Goal: Transaction & Acquisition: Purchase product/service

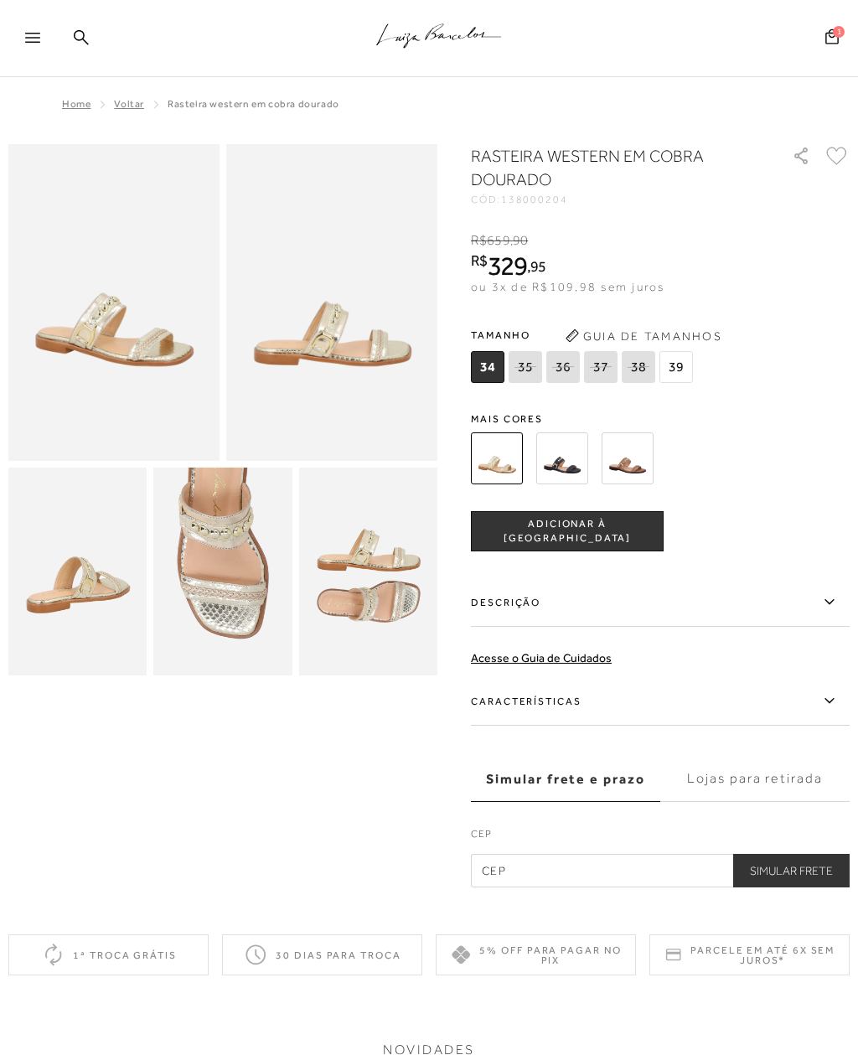
click at [604, 531] on span "ADICIONAR À [GEOGRAPHIC_DATA]" at bounding box center [567, 531] width 191 height 29
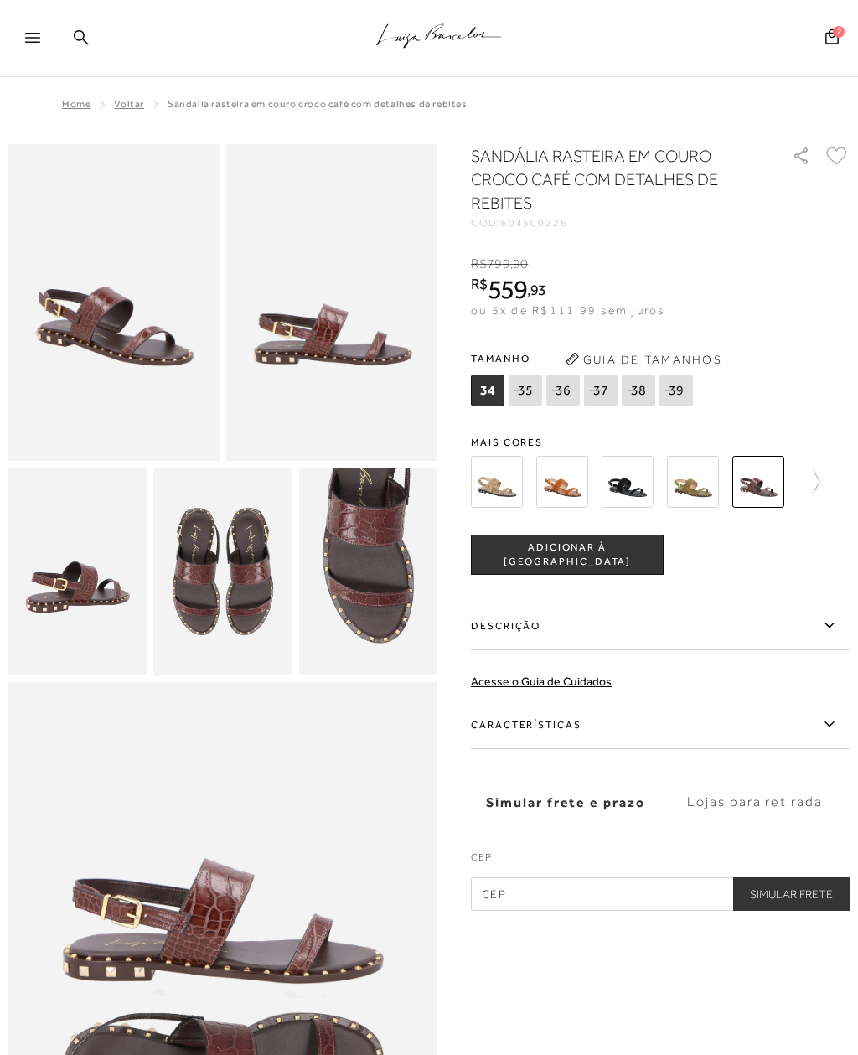
click at [631, 556] on span "ADICIONAR À [GEOGRAPHIC_DATA]" at bounding box center [567, 554] width 191 height 29
click at [448, 34] on icon ".a{fill-rule:evenodd;stroke:#000!important;stroke-width:0!important;}" at bounding box center [439, 35] width 126 height 35
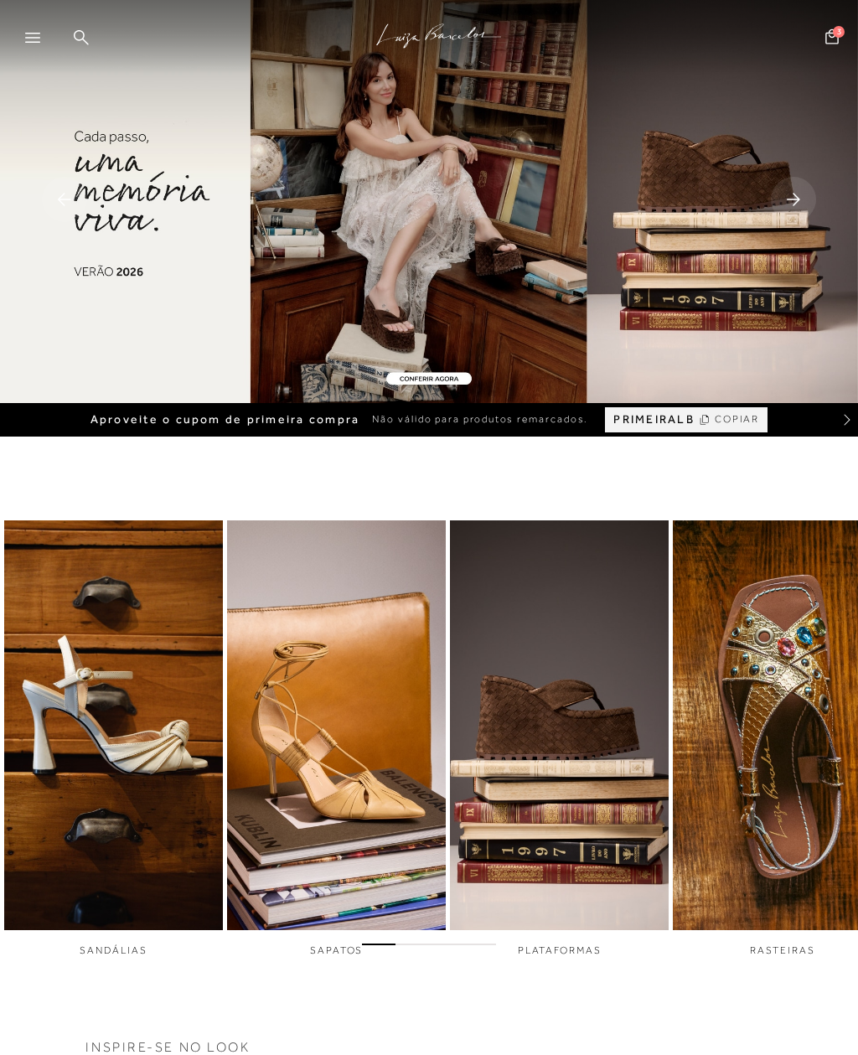
click at [826, 43] on icon at bounding box center [831, 35] width 13 height 15
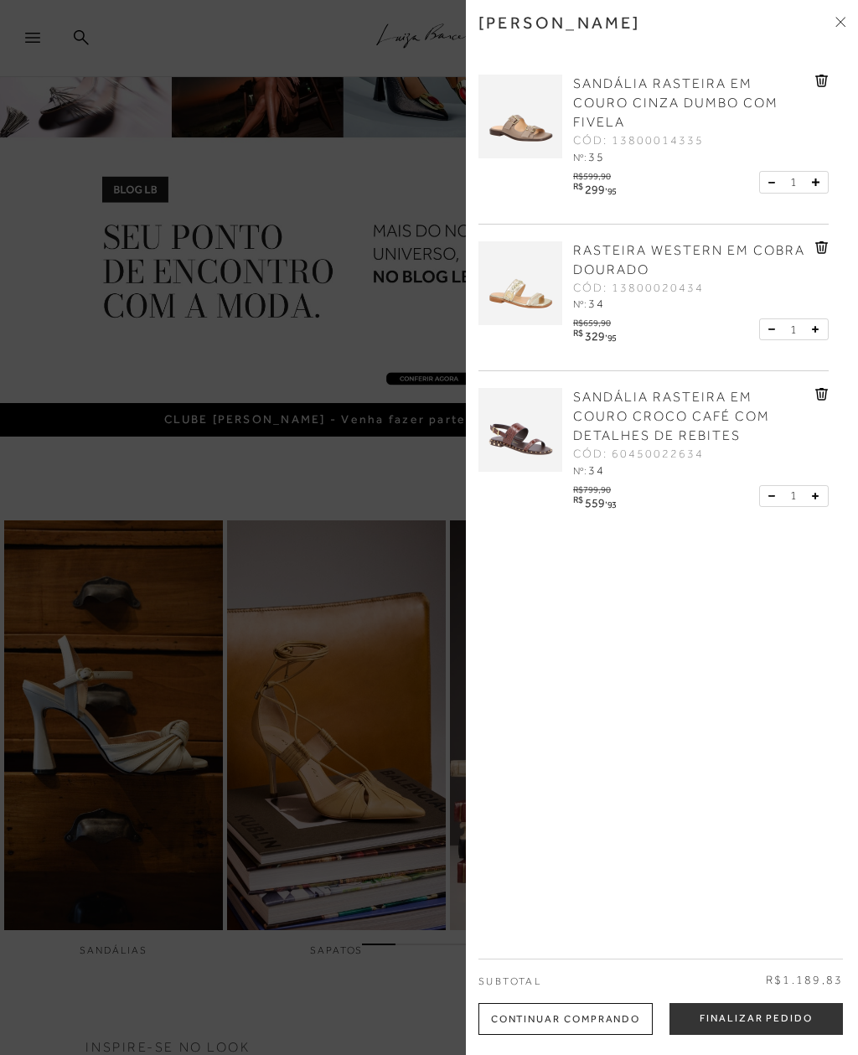
click at [377, 351] on div at bounding box center [429, 527] width 858 height 1055
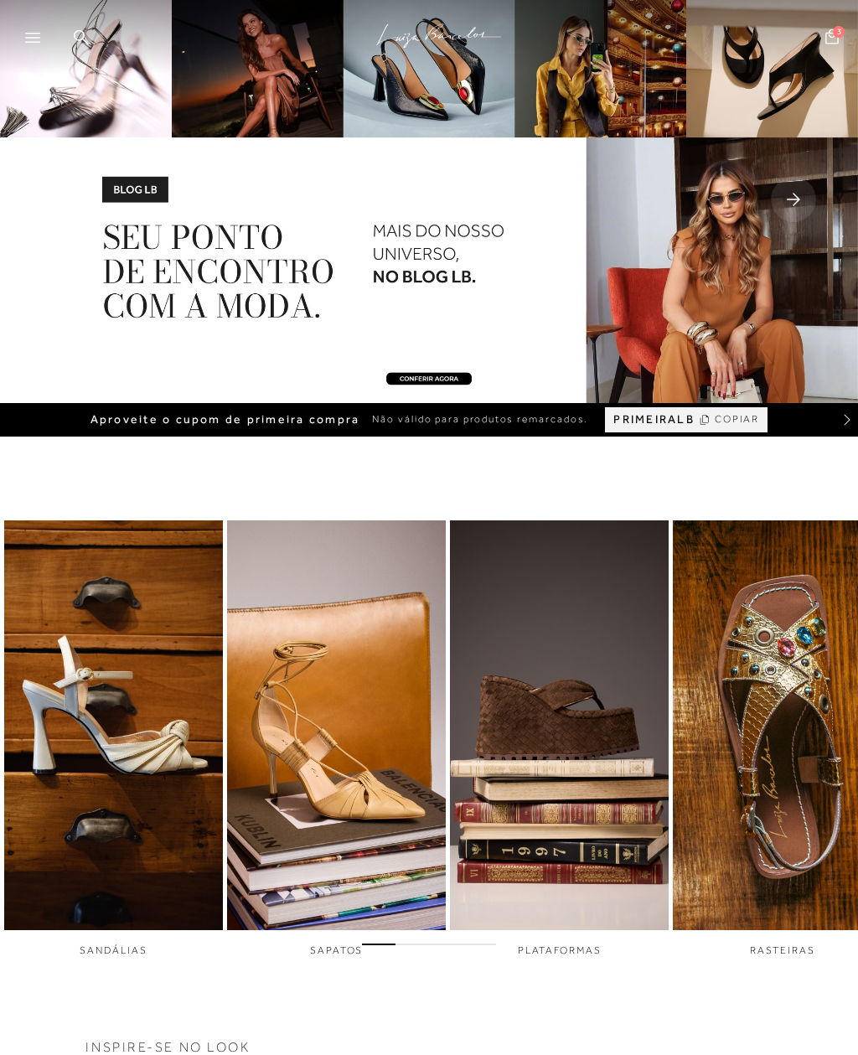
click at [31, 41] on icon at bounding box center [32, 38] width 15 height 10
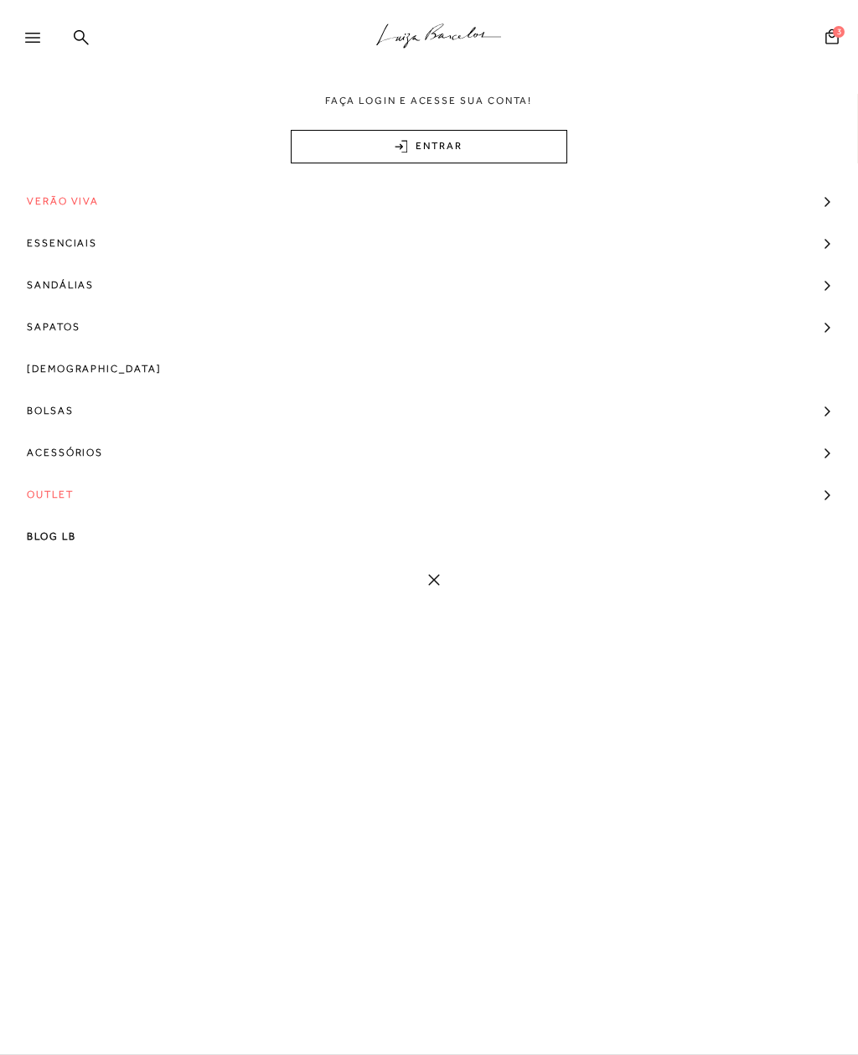
click at [99, 488] on link "Outlet" at bounding box center [429, 494] width 858 height 42
click at [100, 626] on span "Ver Todos" at bounding box center [68, 624] width 67 height 12
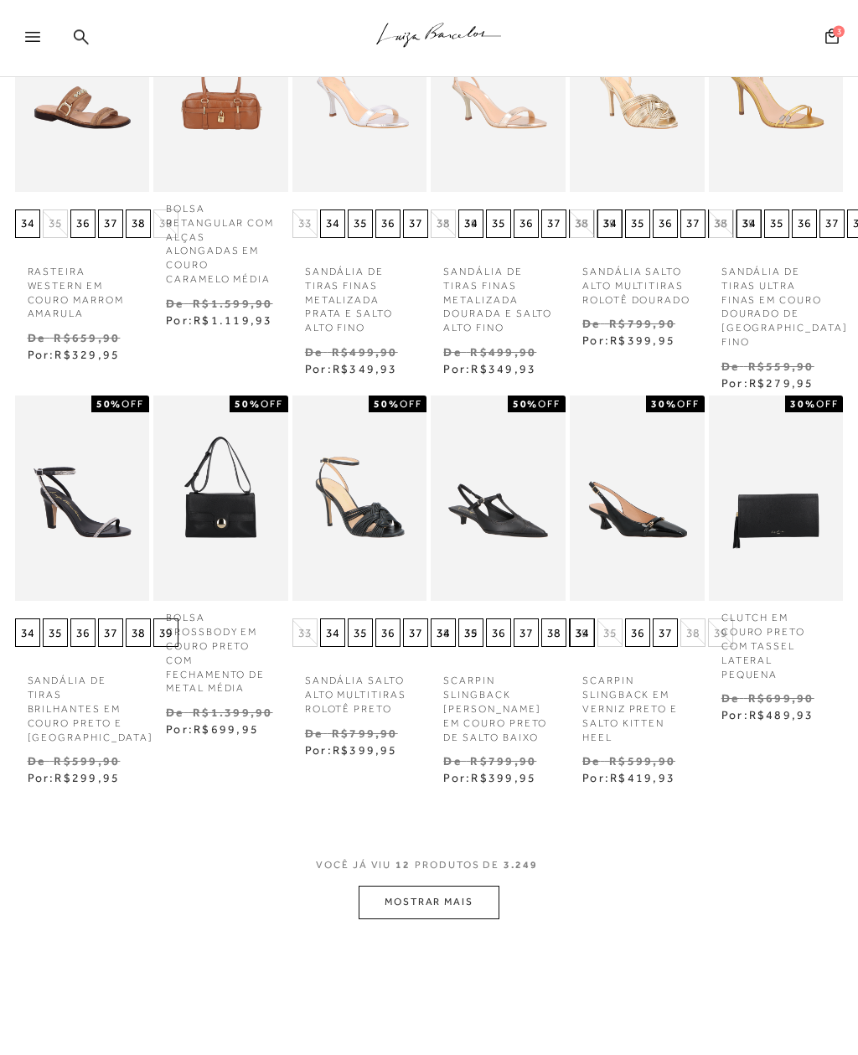
scroll to position [298, 0]
click at [447, 886] on button "MOSTRAR MAIS" at bounding box center [429, 902] width 141 height 33
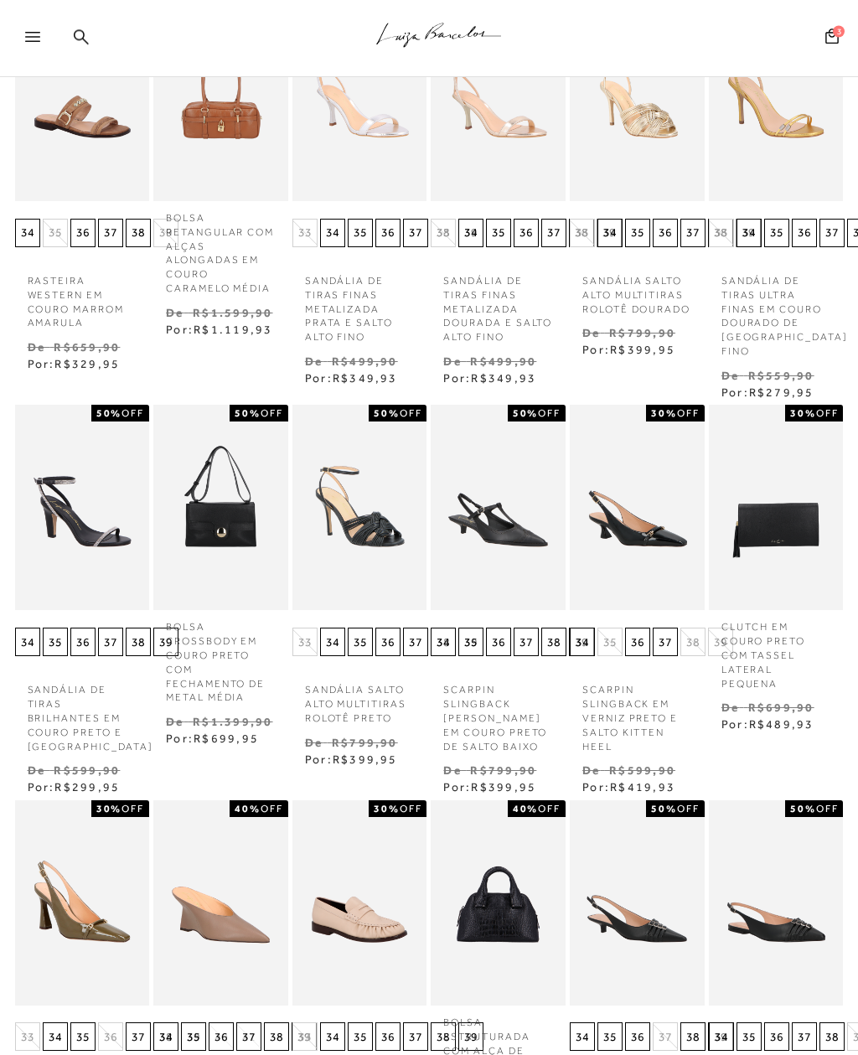
scroll to position [0, 0]
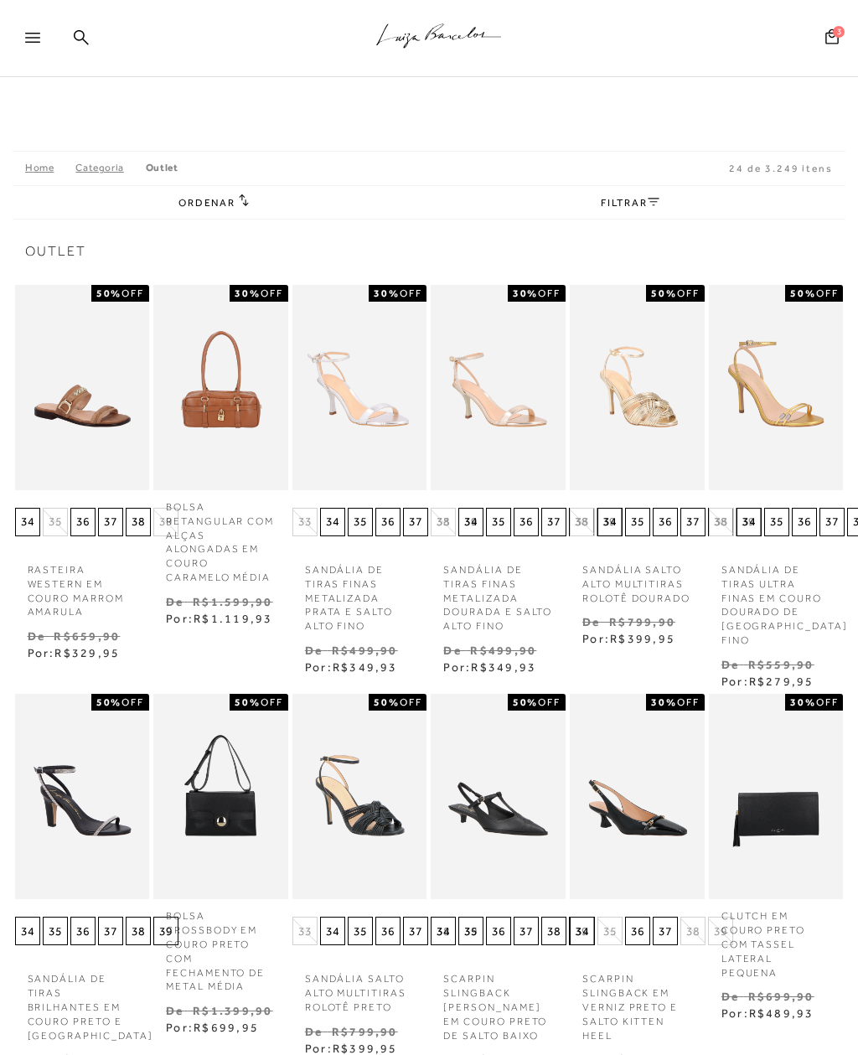
click at [227, 202] on span "Ordenar" at bounding box center [206, 203] width 57 height 12
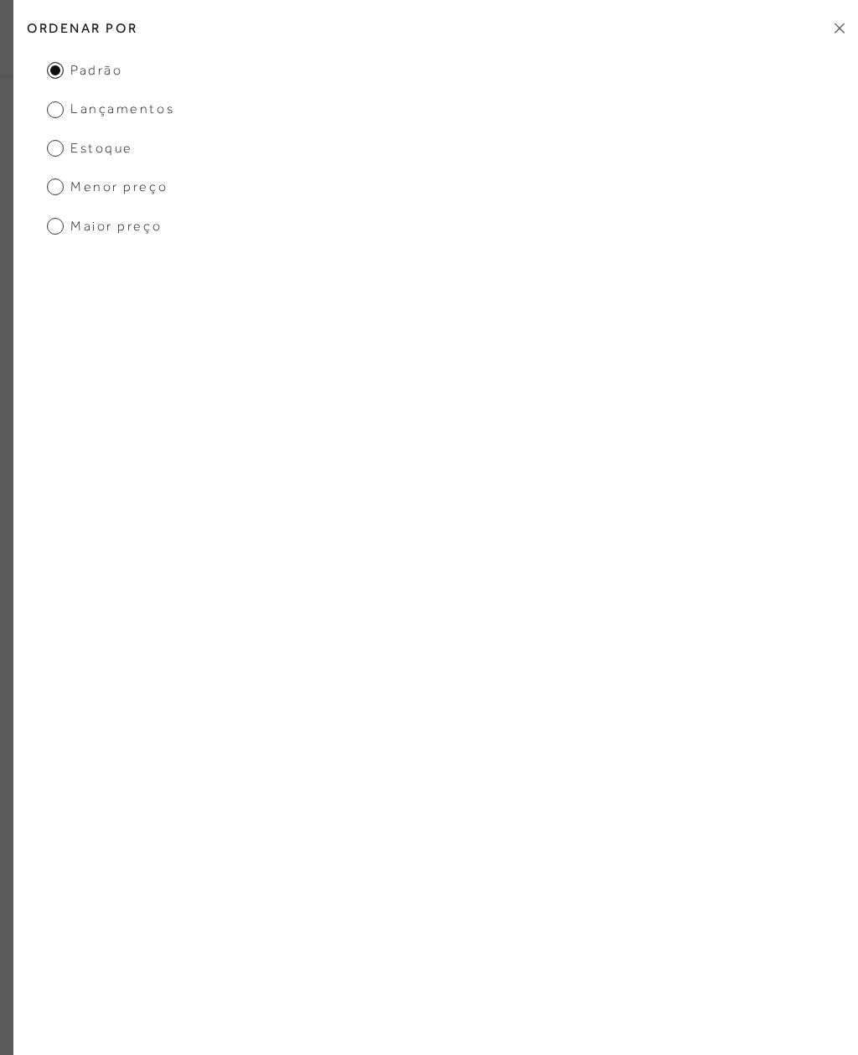
click at [163, 191] on span "Menor preço" at bounding box center [107, 187] width 121 height 18
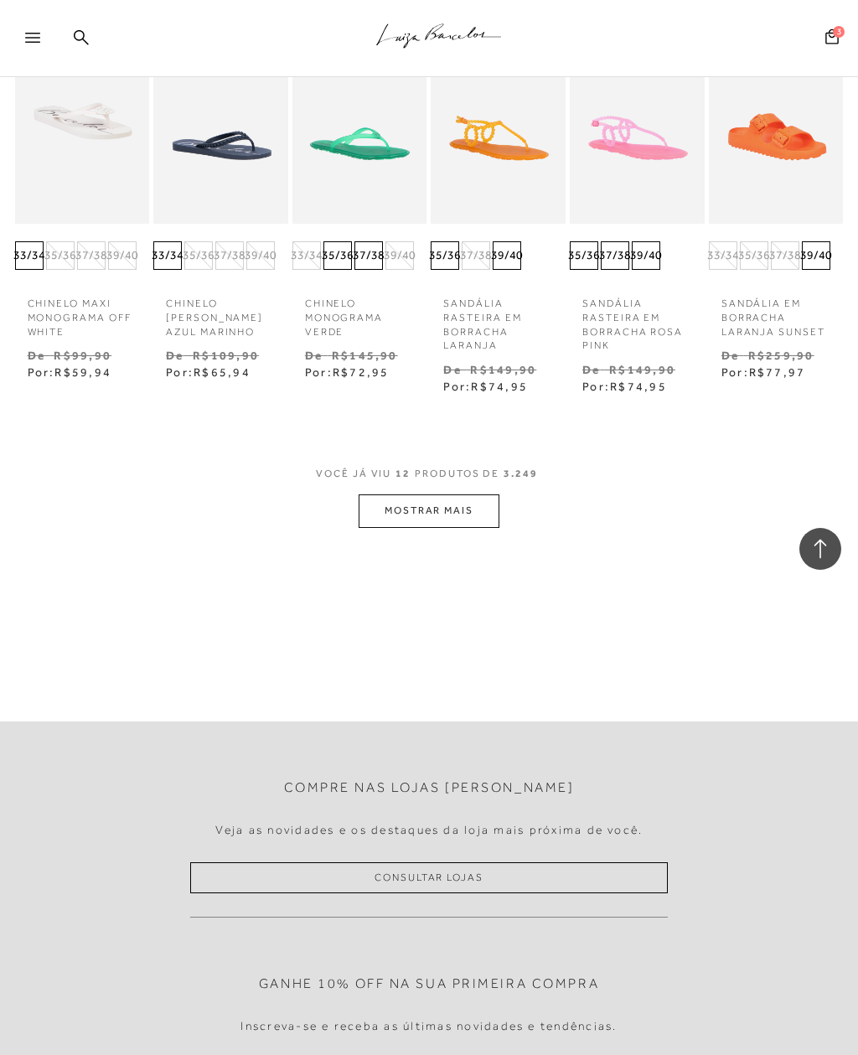
scroll to position [632, 0]
click at [472, 509] on button "MOSTRAR MAIS" at bounding box center [429, 512] width 141 height 33
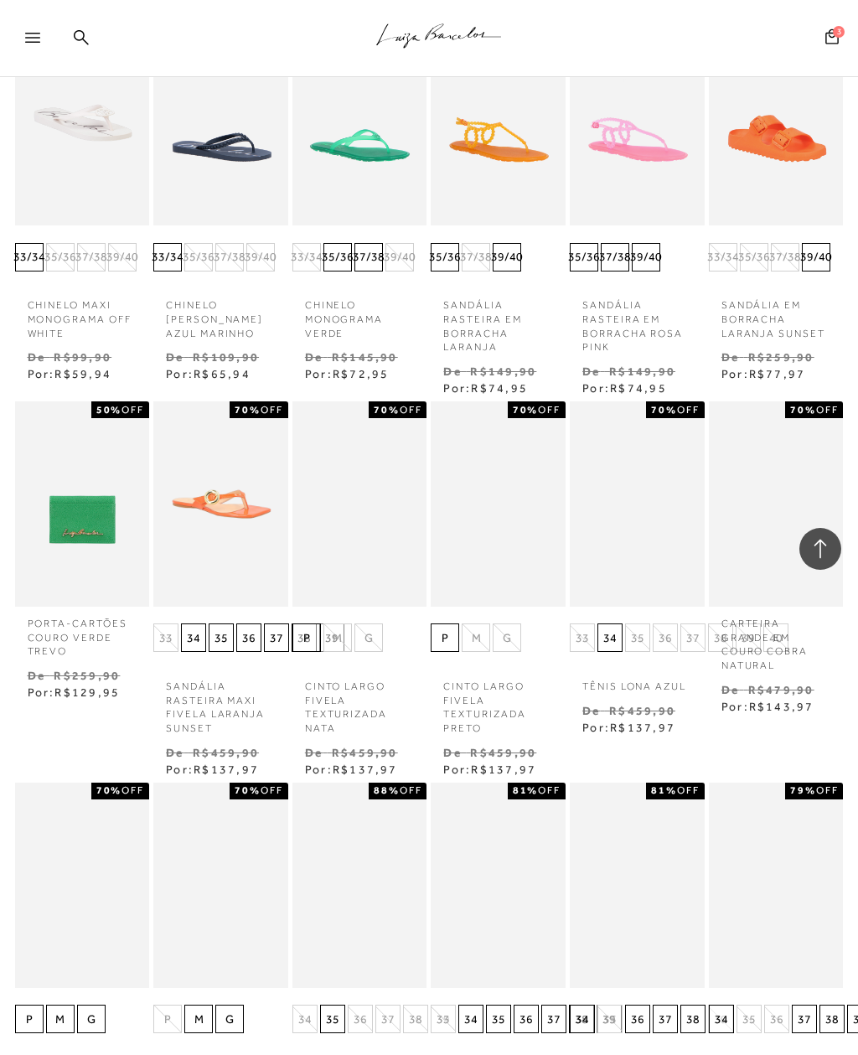
scroll to position [685, 0]
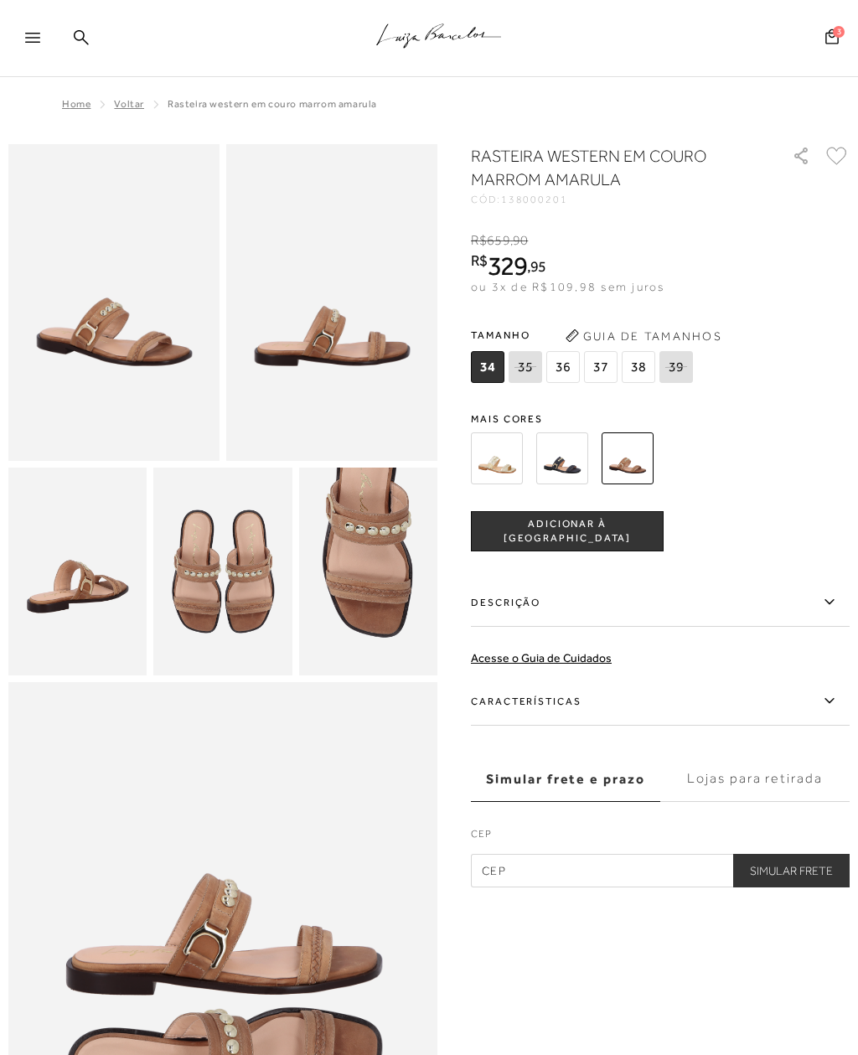
click at [491, 451] on img at bounding box center [497, 458] width 52 height 52
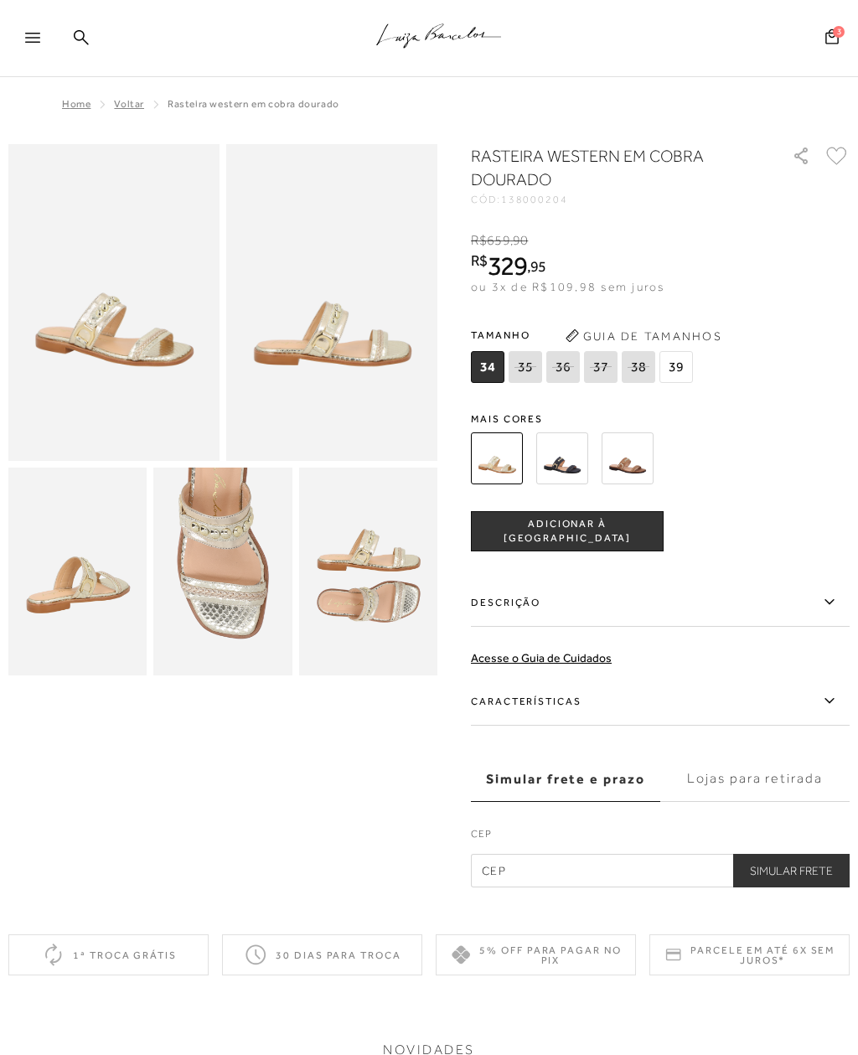
click at [830, 37] on icon at bounding box center [831, 35] width 13 height 15
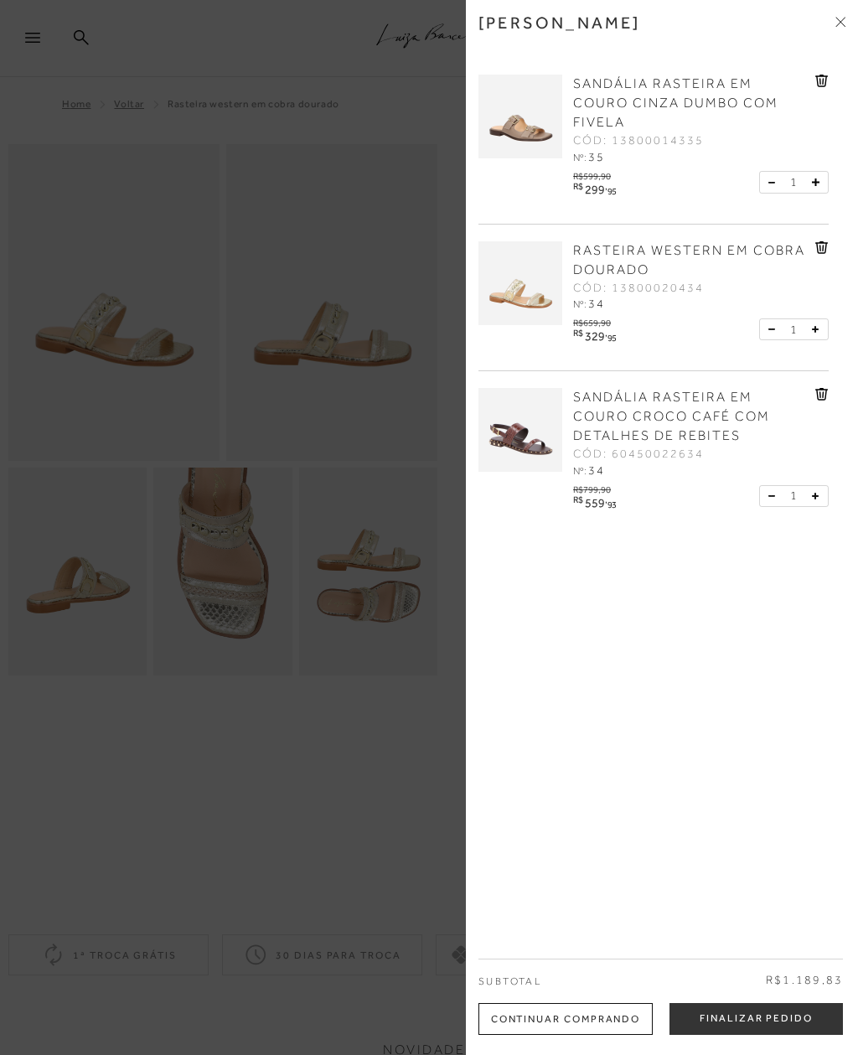
click at [396, 370] on div at bounding box center [429, 527] width 858 height 1055
